Goal: Task Accomplishment & Management: Complete application form

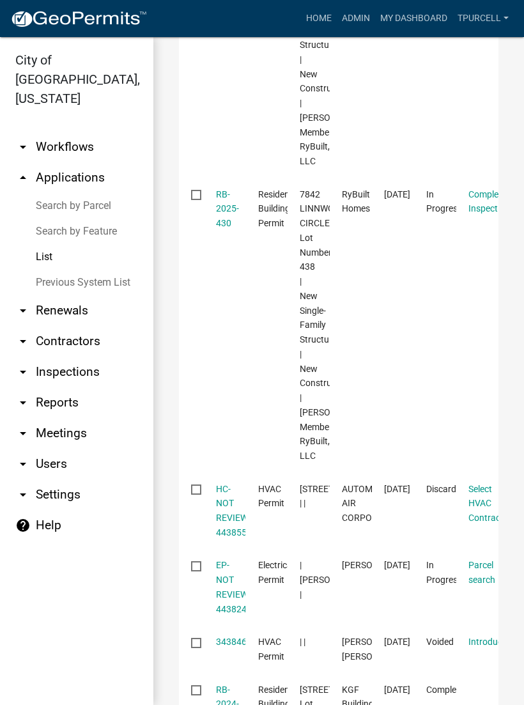
scroll to position [331, 0]
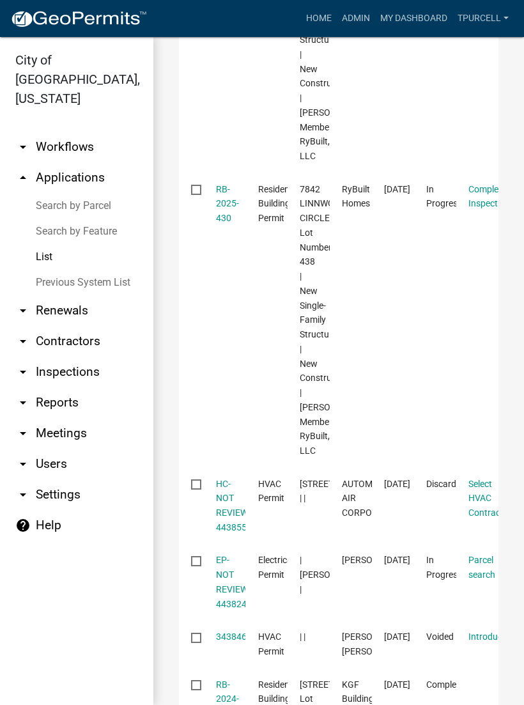
type input "438"
click at [230, 224] on link "RB-2025-430" at bounding box center [227, 204] width 23 height 40
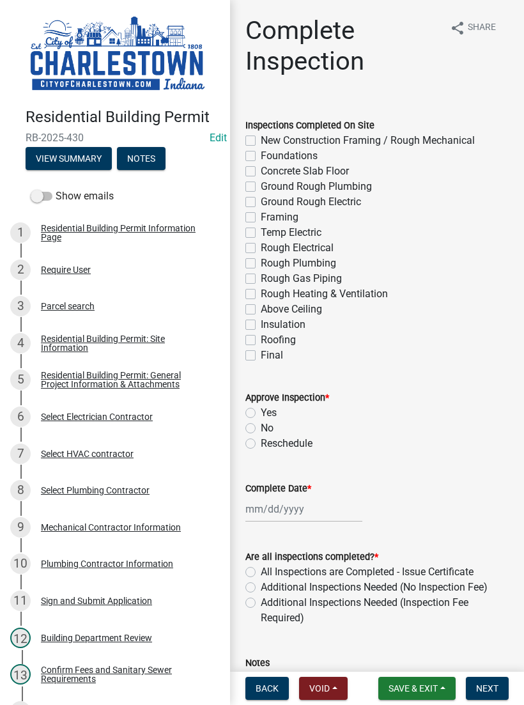
click at [261, 362] on label "Final" at bounding box center [272, 355] width 22 height 15
click at [261, 356] on input "Final" at bounding box center [265, 352] width 8 height 8
checkbox input "true"
checkbox input "false"
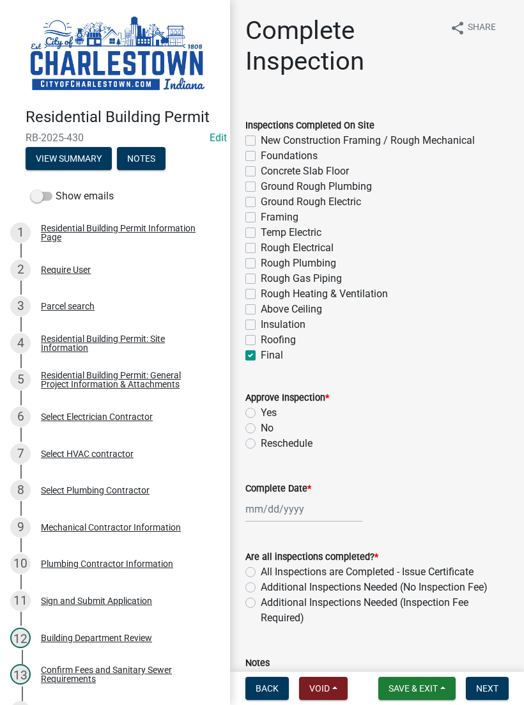
checkbox input "false"
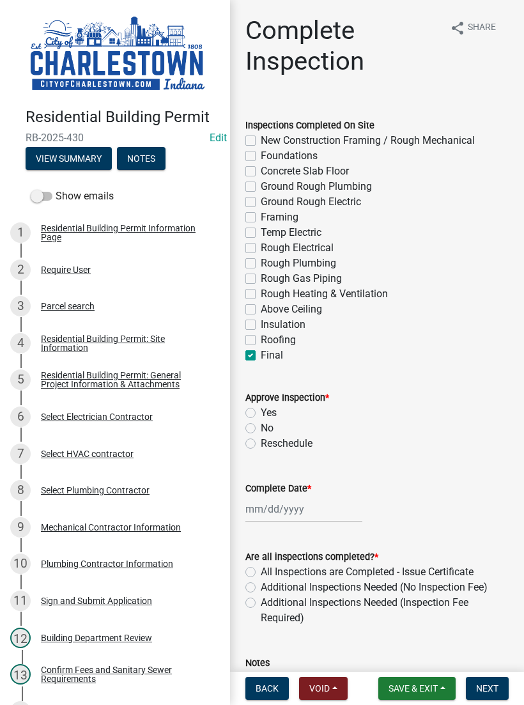
checkbox input "false"
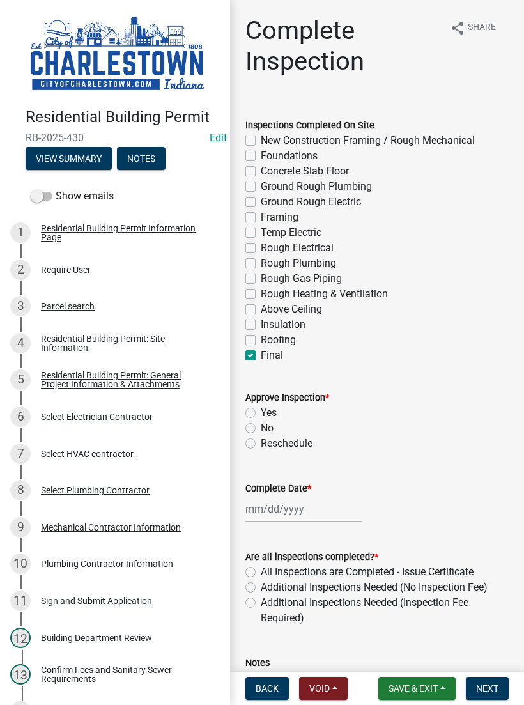
checkbox input "false"
checkbox input "true"
click at [416, 678] on button "Save & Exit" at bounding box center [416, 688] width 77 height 23
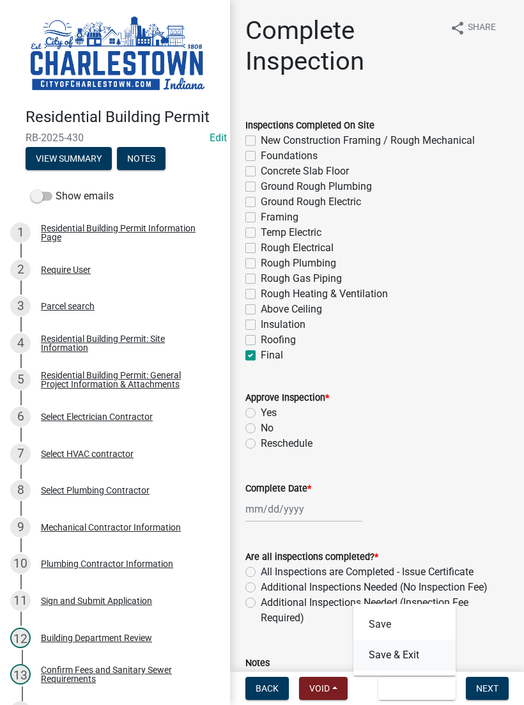
click at [401, 649] on button "Save & Exit" at bounding box center [405, 655] width 102 height 31
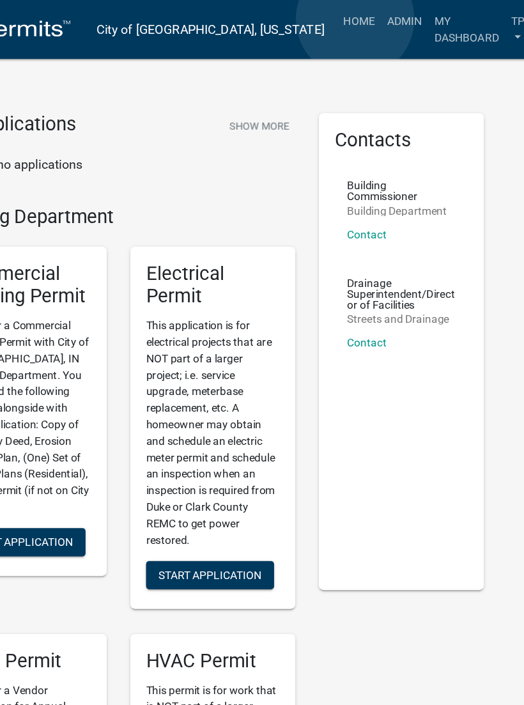
click at [399, 15] on link "Admin" at bounding box center [418, 17] width 38 height 24
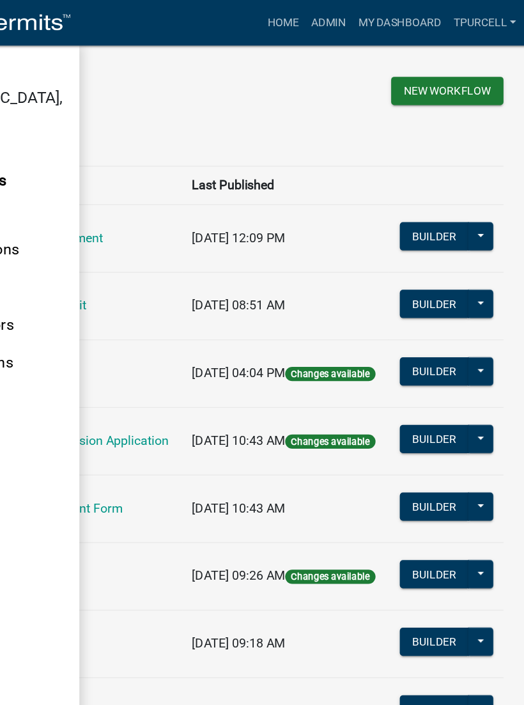
click at [337, 17] on link "Admin" at bounding box center [356, 18] width 38 height 24
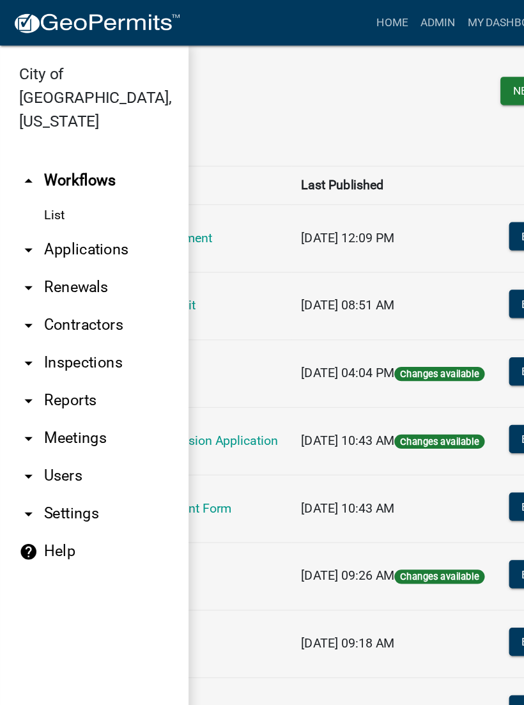
click at [82, 191] on link "arrow_drop_down Applications" at bounding box center [76, 203] width 153 height 31
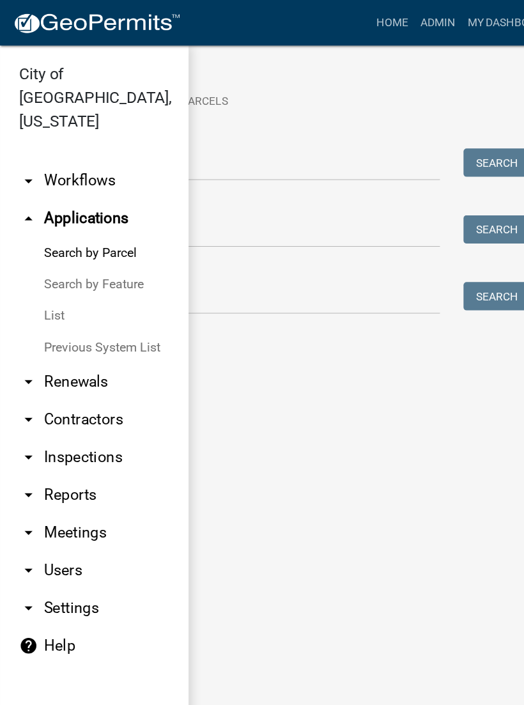
click at [50, 244] on link "List" at bounding box center [76, 257] width 153 height 26
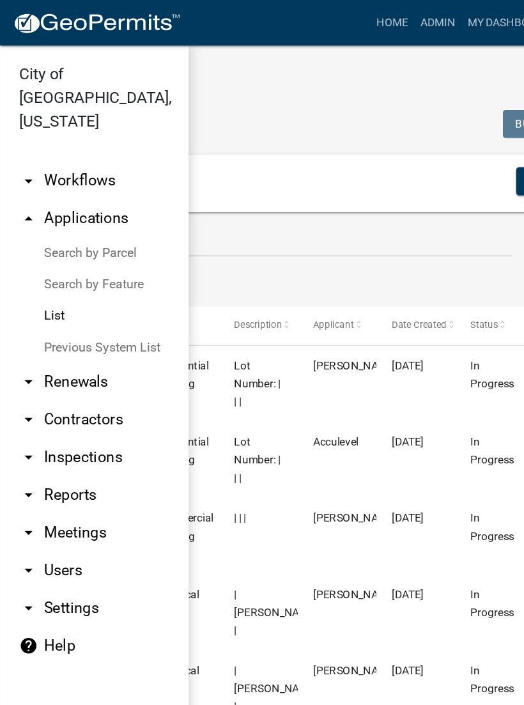
click at [197, 162] on div "+ Filter" at bounding box center [184, 149] width 307 height 26
click at [208, 208] on input "text" at bounding box center [221, 196] width 391 height 26
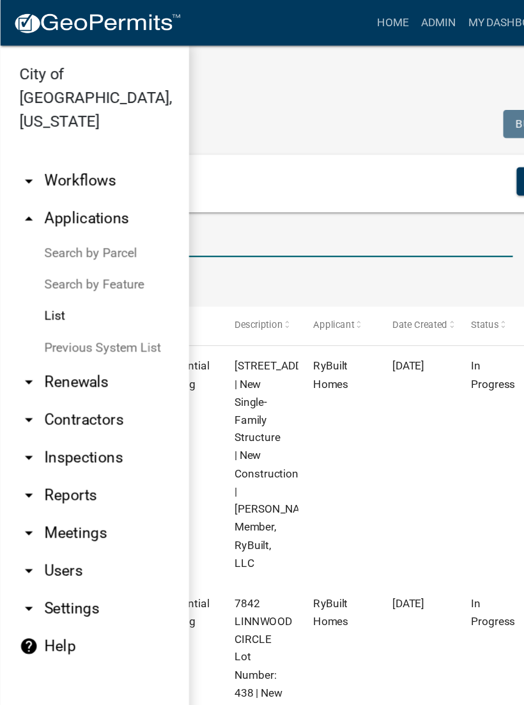
type input "438"
click at [208, 224] on ul "Data Map" at bounding box center [262, 229] width 473 height 40
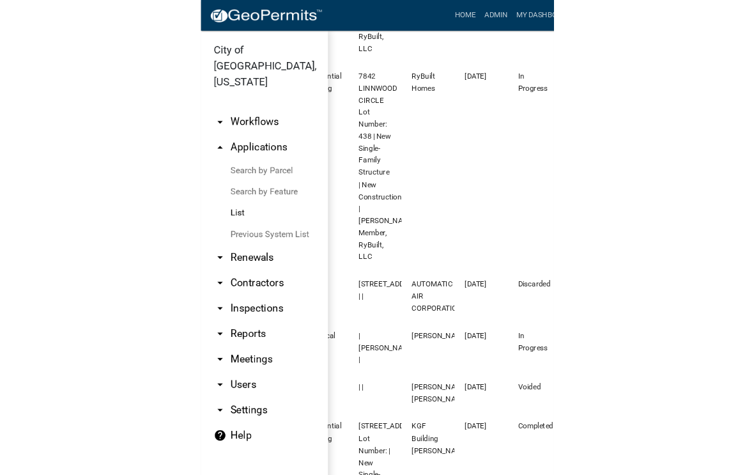
scroll to position [400, 0]
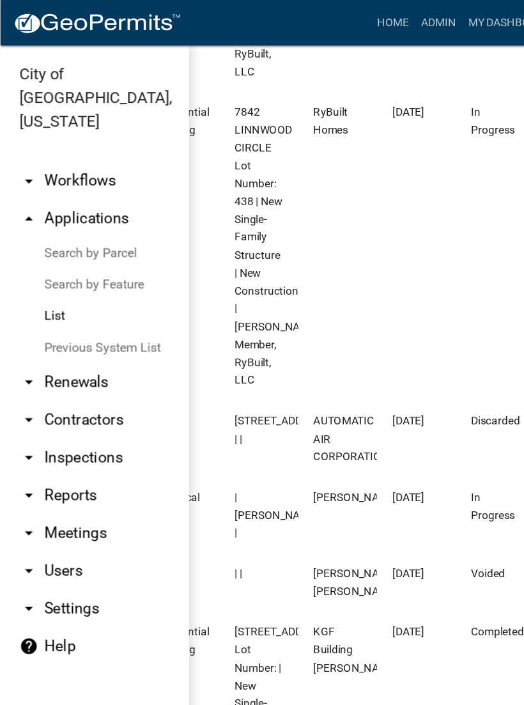
click at [288, 234] on datatable-body-cell "RyBuilt Homes" at bounding box center [274, 200] width 64 height 251
click at [303, 219] on datatable-body-cell "RyBuilt Homes" at bounding box center [274, 200] width 64 height 251
click at [172, 326] on datatable-body-cell "Residential Building Permit" at bounding box center [146, 200] width 64 height 251
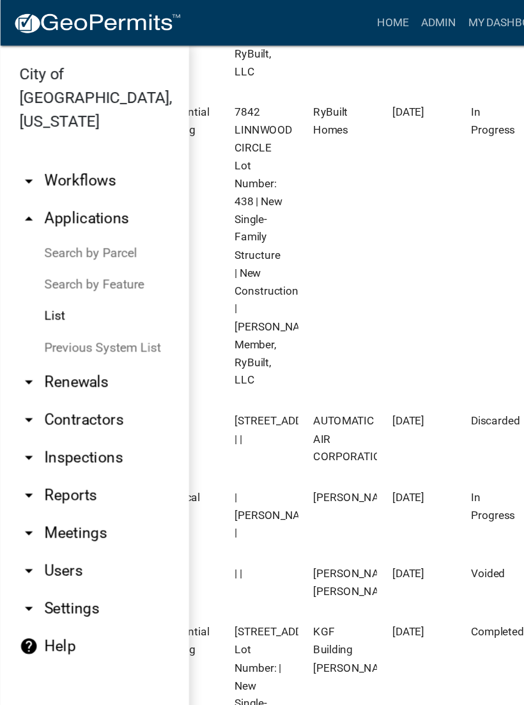
click at [276, 189] on datatable-body-cell "RyBuilt Homes" at bounding box center [274, 200] width 64 height 251
click at [274, 195] on datatable-body-cell "RyBuilt Homes" at bounding box center [274, 200] width 64 height 251
click at [274, 194] on datatable-body-cell "RyBuilt Homes" at bounding box center [274, 200] width 64 height 251
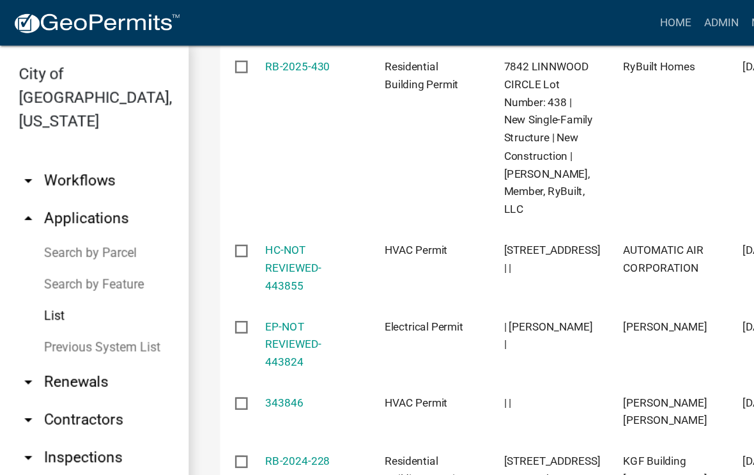
scroll to position [371, 0]
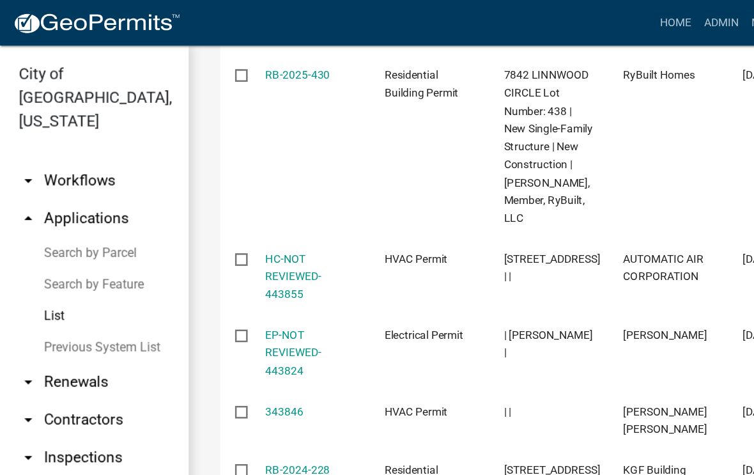
click at [244, 66] on link "RB-2025-430" at bounding box center [242, 61] width 52 height 10
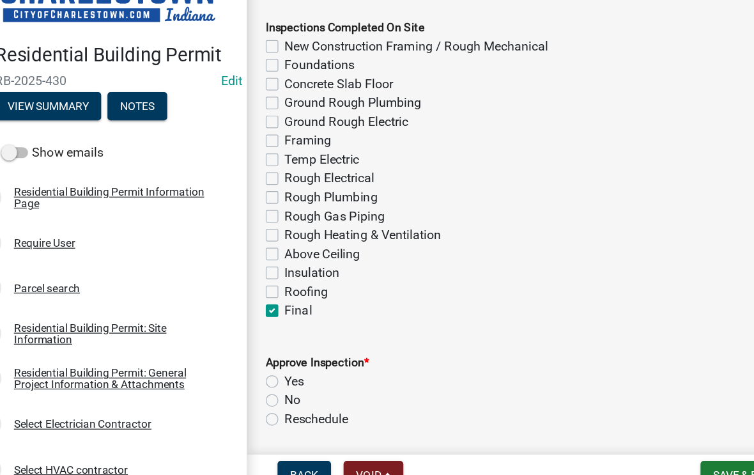
click at [261, 375] on label "Yes" at bounding box center [269, 382] width 16 height 15
click at [261, 375] on input "Yes" at bounding box center [265, 379] width 8 height 8
radio input "true"
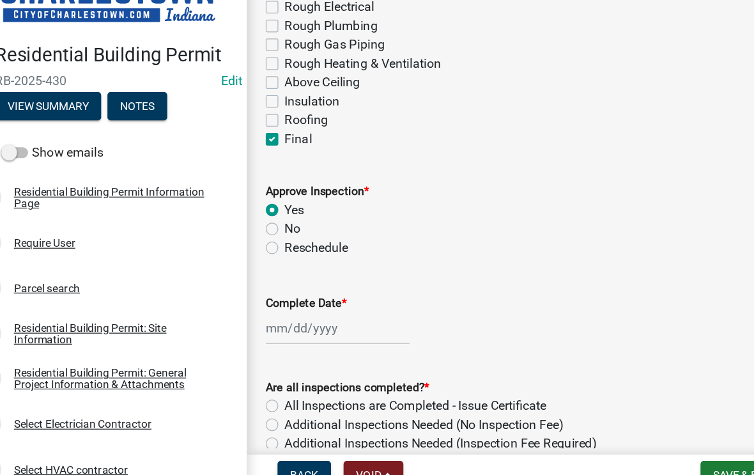
scroll to position [143, 0]
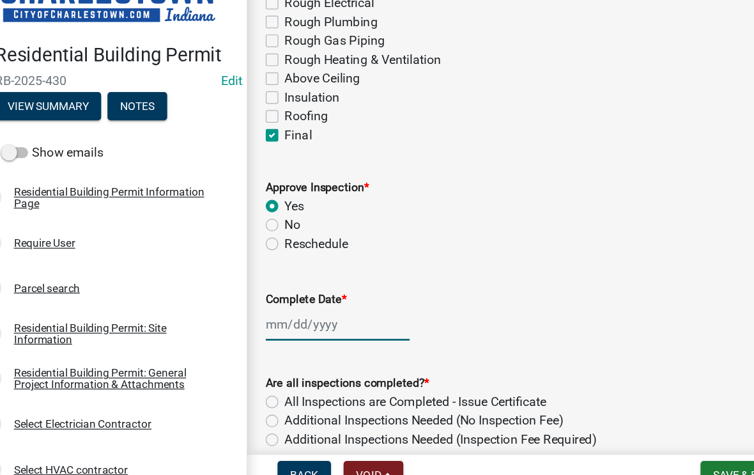
click at [254, 323] on div at bounding box center [303, 336] width 117 height 26
select select "10"
select select "2025"
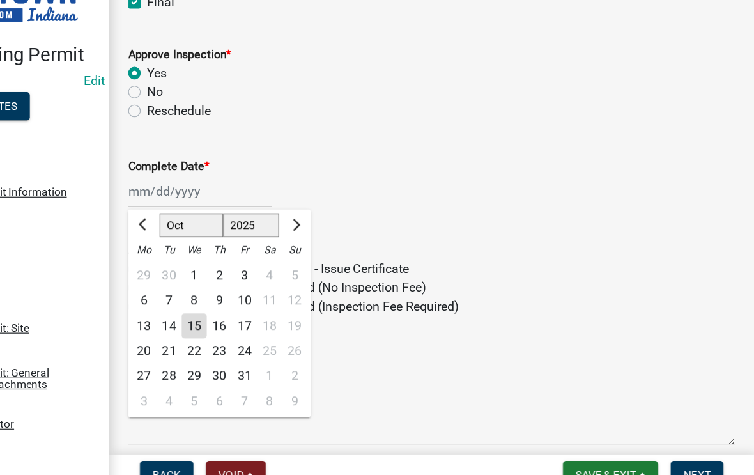
scroll to position [0, 0]
click at [524, 453] on span "Save & Exit" at bounding box center [633, 458] width 49 height 10
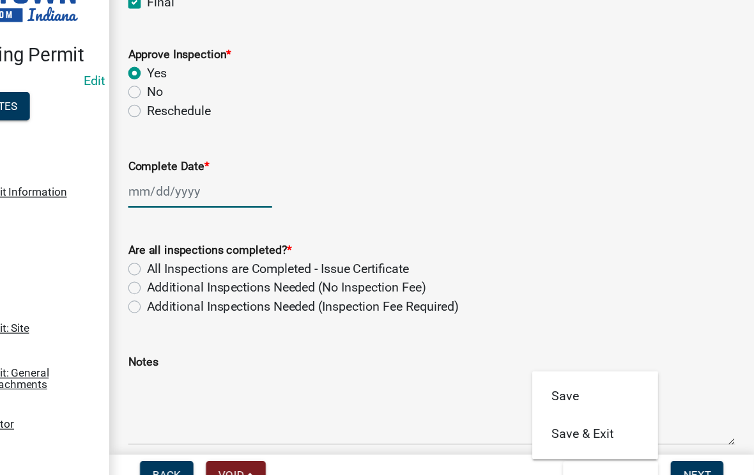
click at [245, 215] on div at bounding box center [303, 228] width 117 height 26
select select "10"
select select "2025"
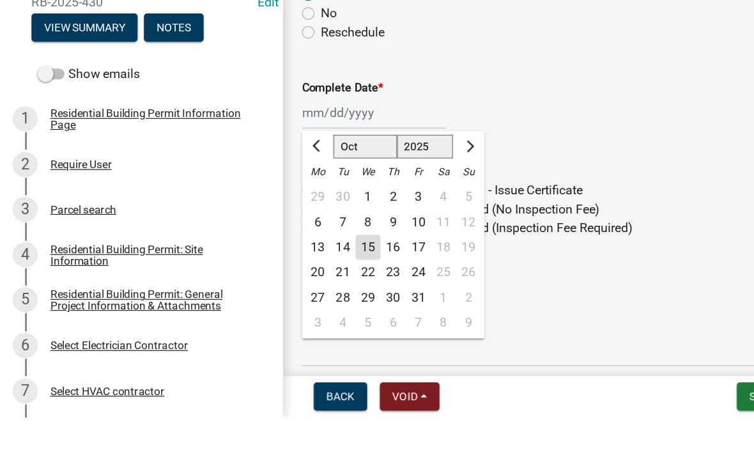
click at [298, 388] on div "5" at bounding box center [299, 398] width 20 height 20
type input "11/05/2025"
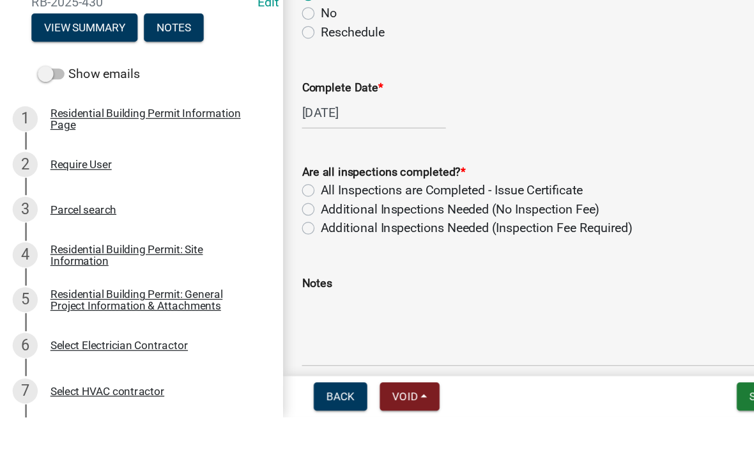
click at [250, 341] on div "Notes" at bounding box center [492, 387] width 494 height 93
click at [262, 341] on div "Notes" at bounding box center [492, 387] width 494 height 93
click at [255, 341] on div "Notes" at bounding box center [492, 387] width 494 height 93
click at [253, 341] on div "Notes" at bounding box center [492, 387] width 494 height 93
click at [254, 341] on div "Notes" at bounding box center [492, 387] width 494 height 93
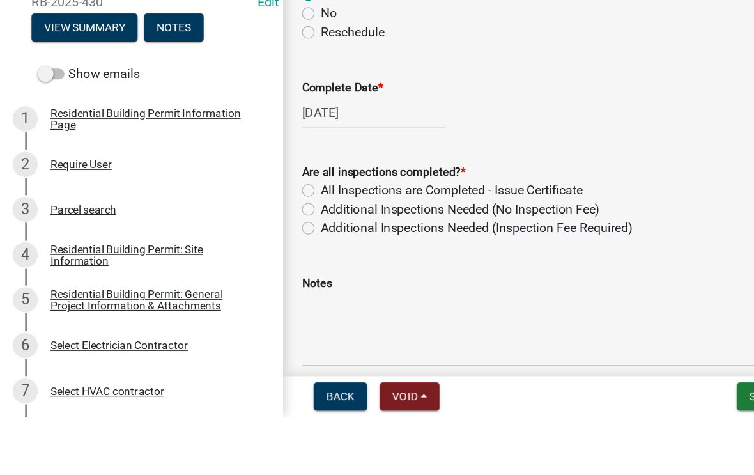
click at [253, 341] on div "Notes" at bounding box center [492, 387] width 494 height 93
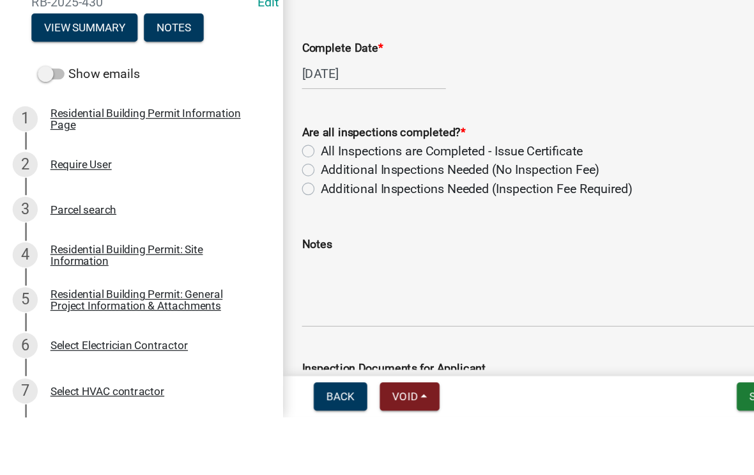
scroll to position [295, 0]
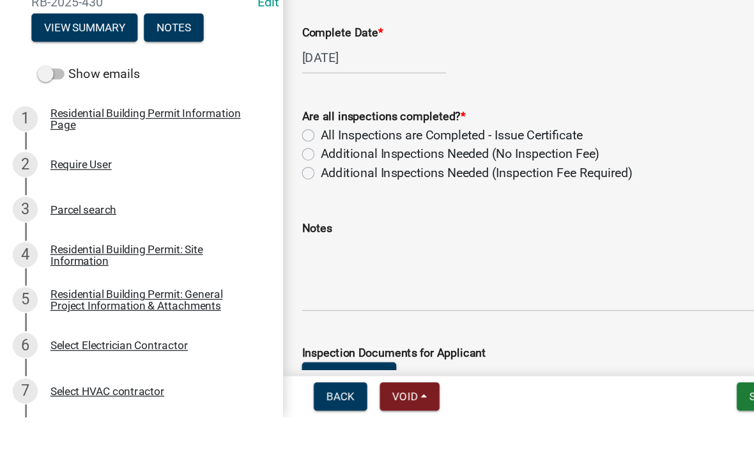
click at [259, 296] on div "Notes" at bounding box center [492, 342] width 494 height 93
click at [253, 296] on div "Notes" at bounding box center [492, 342] width 494 height 93
click at [524, 453] on span "Save & Exit" at bounding box center [633, 458] width 49 height 10
click at [524, 410] on button "Save & Exit" at bounding box center [625, 425] width 102 height 31
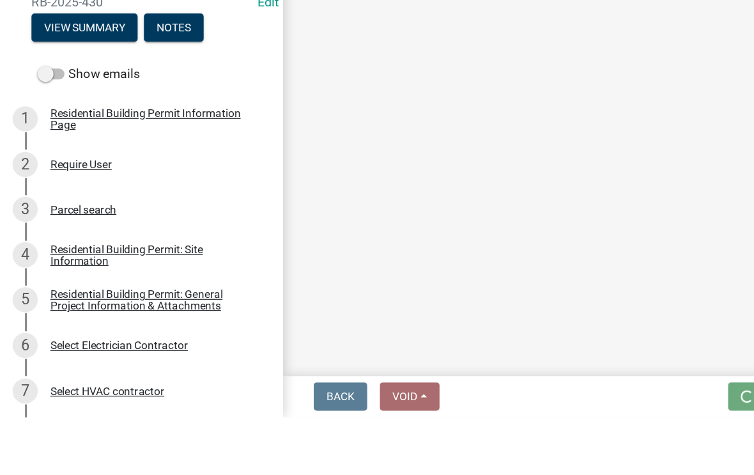
scroll to position [0, 0]
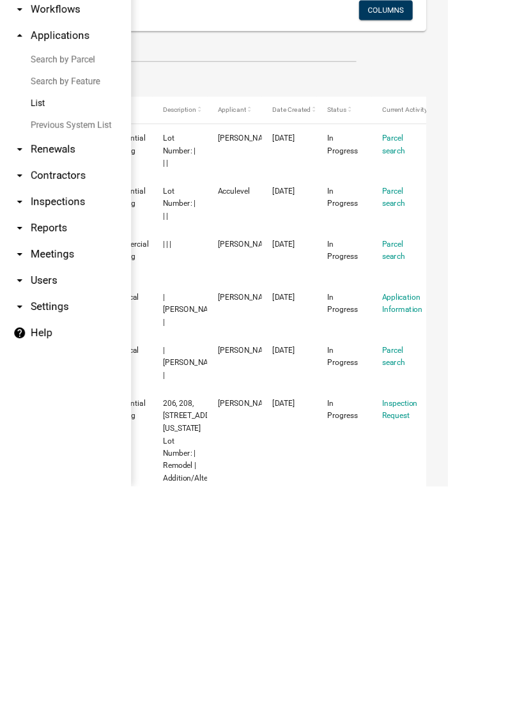
click at [107, 459] on datatable-body-cell "BP-NOT APPROVED-491667" at bounding box center [82, 436] width 64 height 62
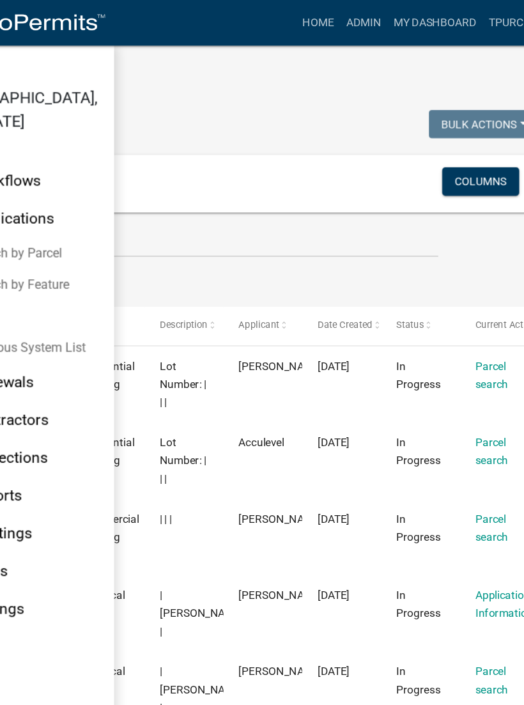
click at [306, 446] on datatable-body-cell "[DATE]" at bounding box center [338, 436] width 64 height 62
